Goal: Task Accomplishment & Management: Complete application form

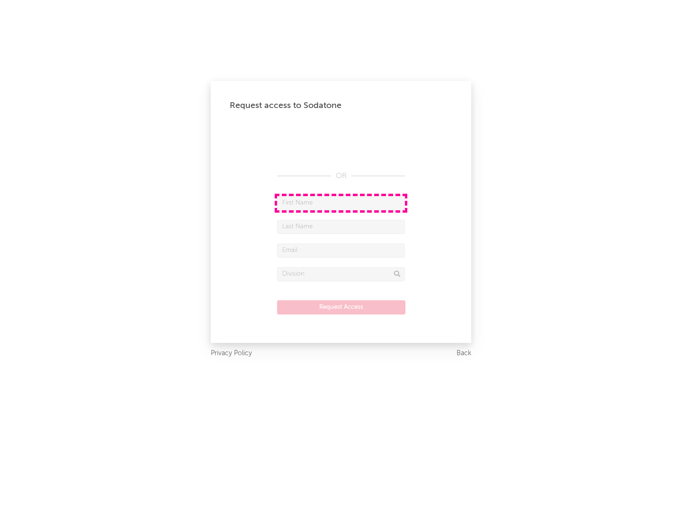
click at [341, 203] on input "text" at bounding box center [341, 203] width 128 height 14
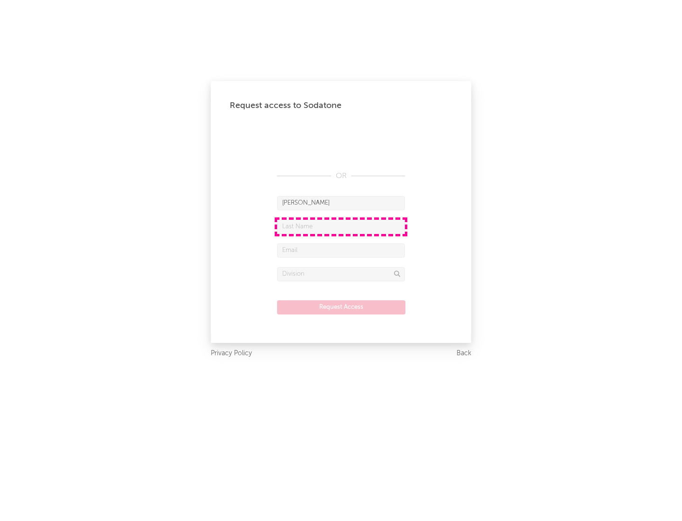
type input "[PERSON_NAME]"
click at [341, 226] on input "text" at bounding box center [341, 227] width 128 height 14
type input "[PERSON_NAME]"
click at [341, 250] on input "text" at bounding box center [341, 250] width 128 height 14
type input "[EMAIL_ADDRESS][DOMAIN_NAME]"
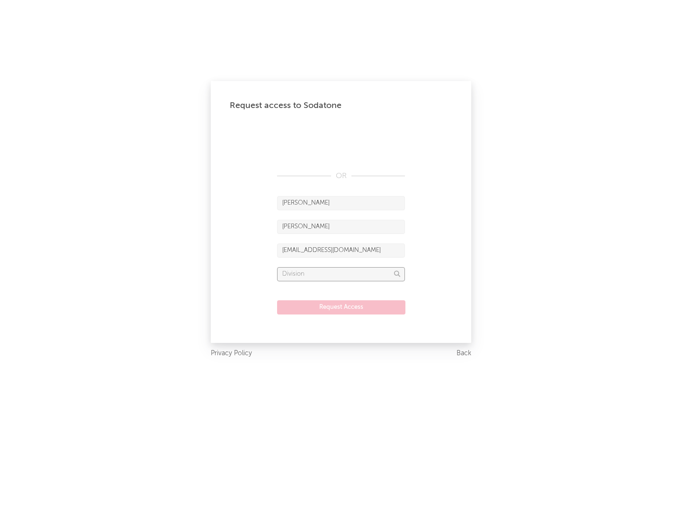
click at [341, 274] on input "text" at bounding box center [341, 274] width 128 height 14
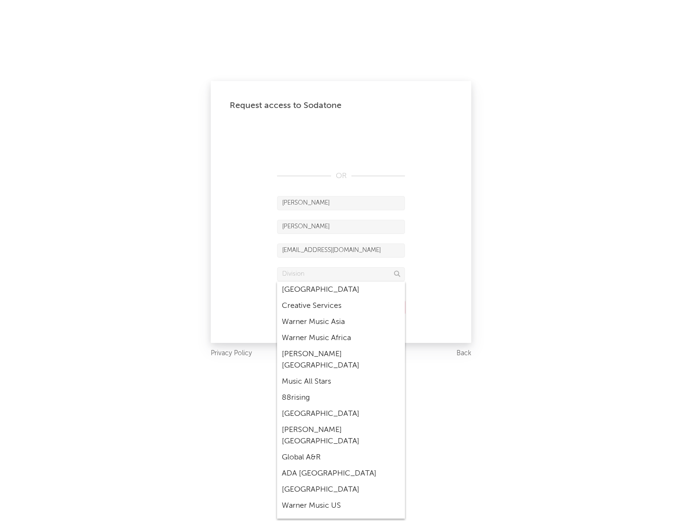
click at [341, 373] on div "Music All Stars" at bounding box center [341, 381] width 128 height 16
type input "Music All Stars"
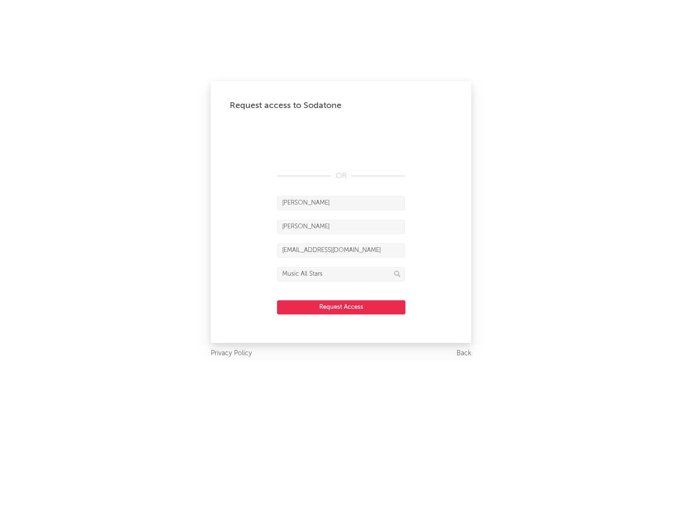
click at [341, 307] on button "Request Access" at bounding box center [341, 307] width 128 height 14
